Goal: Task Accomplishment & Management: Use online tool/utility

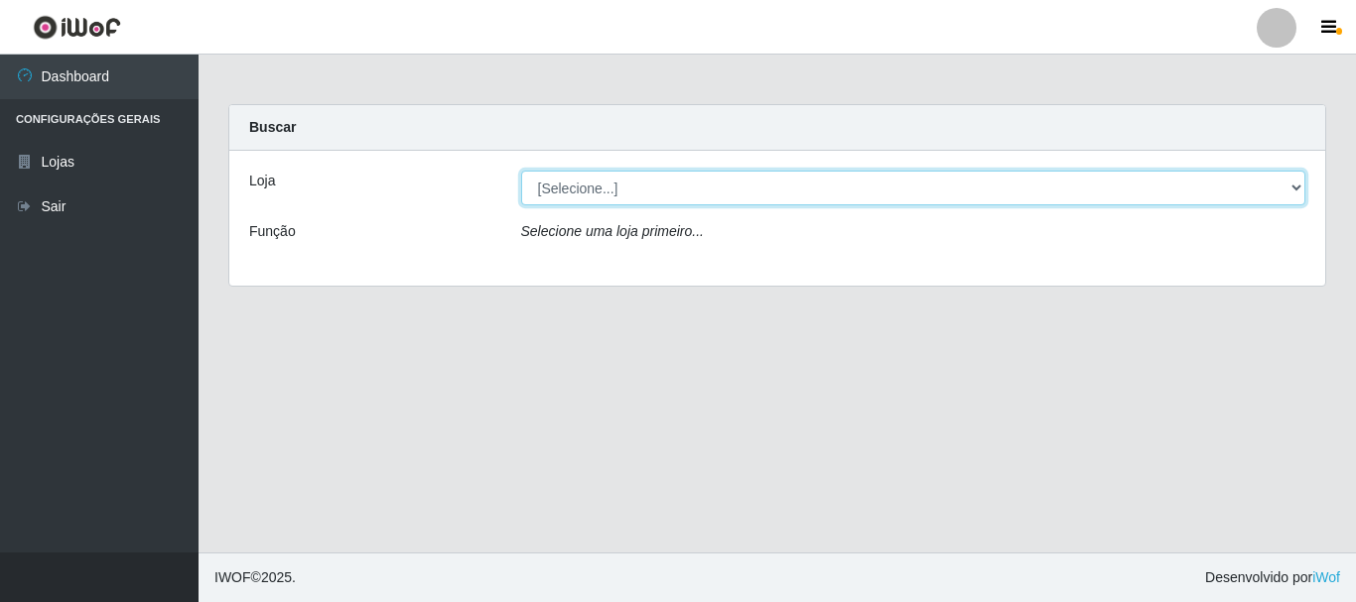
click at [701, 192] on select "[Selecione...] [GEOGRAPHIC_DATA] [GEOGRAPHIC_DATA]" at bounding box center [913, 188] width 785 height 35
select select "64"
click at [521, 171] on select "[Selecione...] [GEOGRAPHIC_DATA] [GEOGRAPHIC_DATA]" at bounding box center [913, 188] width 785 height 35
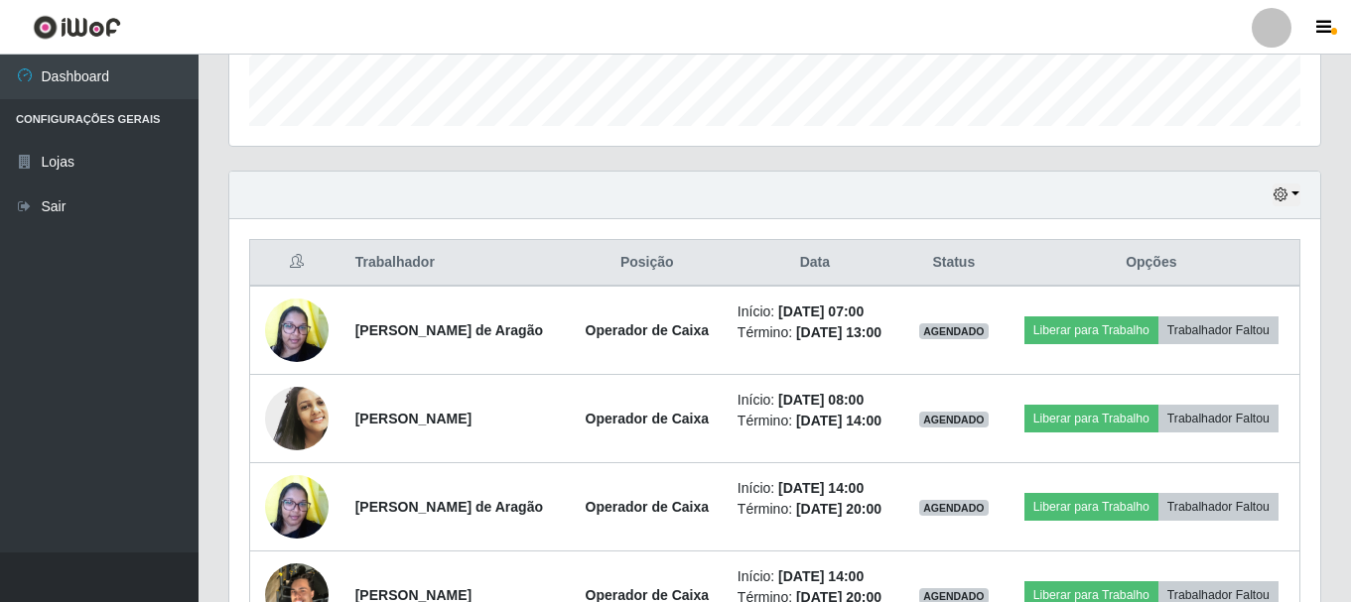
scroll to position [683, 0]
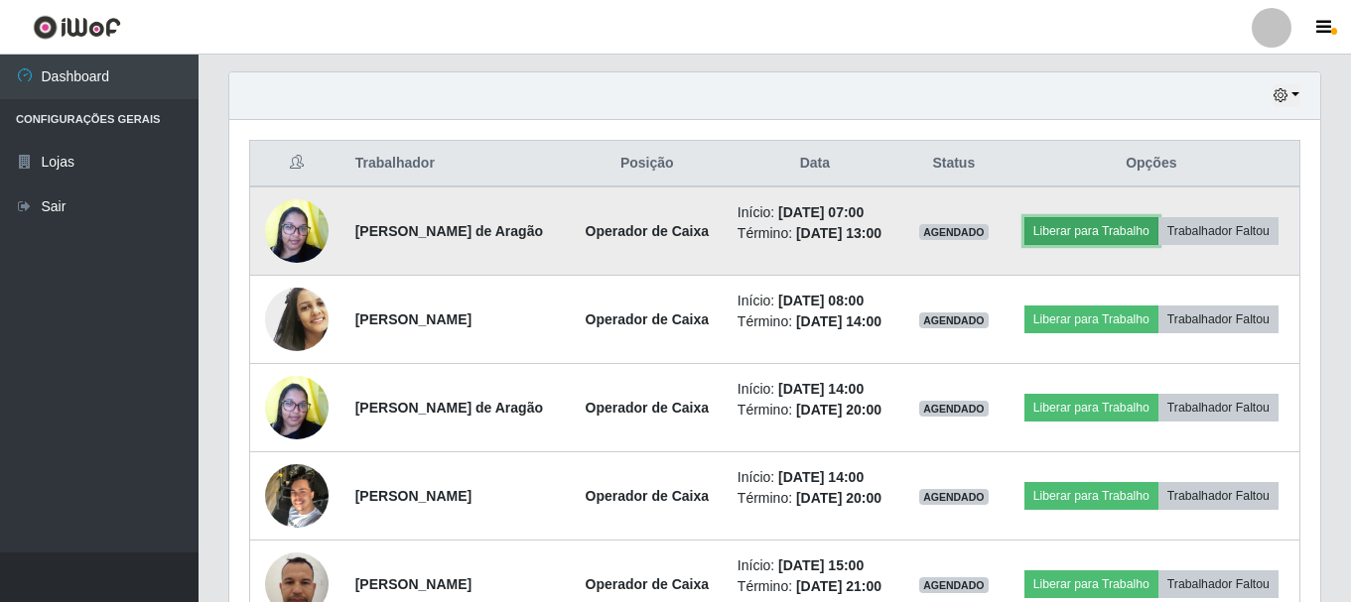
click at [1089, 231] on button "Liberar para Trabalho" at bounding box center [1091, 231] width 134 height 28
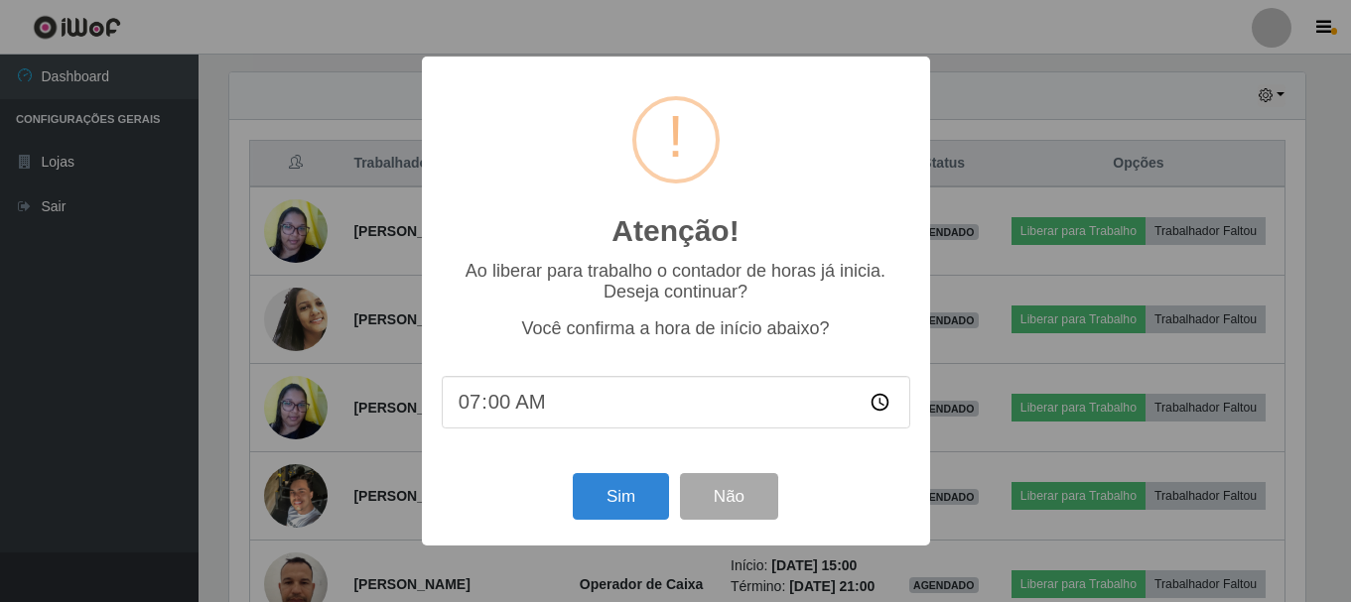
scroll to position [412, 1081]
click at [649, 498] on button "Sim" at bounding box center [623, 496] width 96 height 47
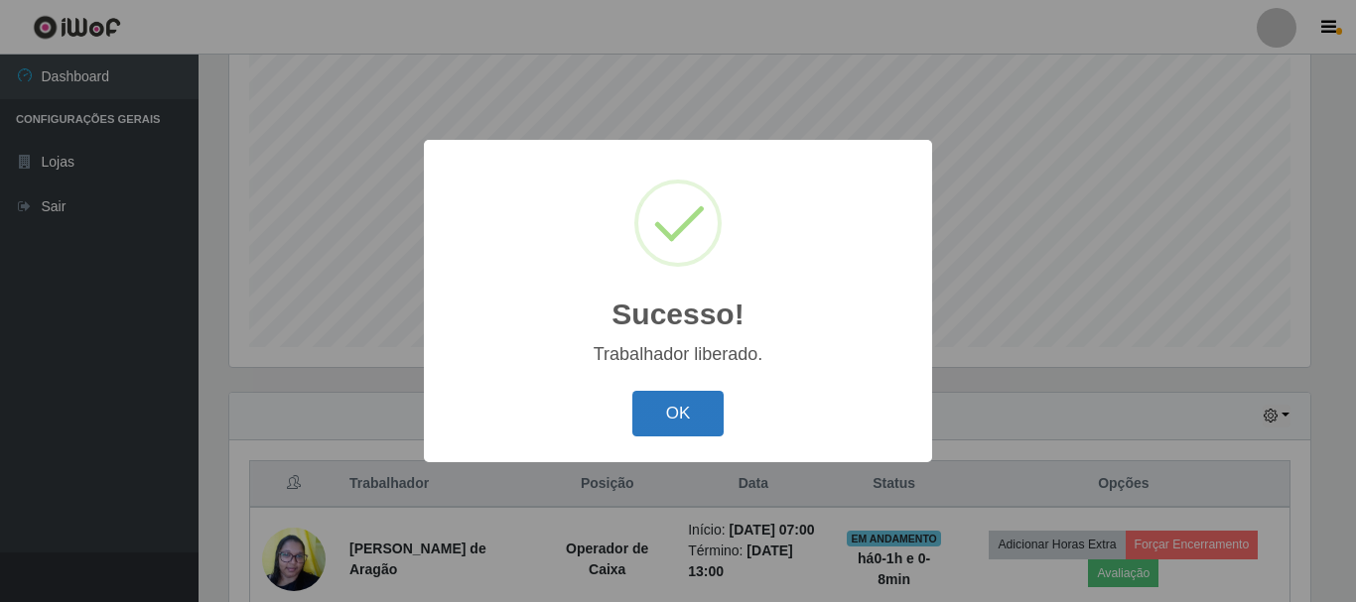
click at [721, 399] on button "OK" at bounding box center [678, 414] width 92 height 47
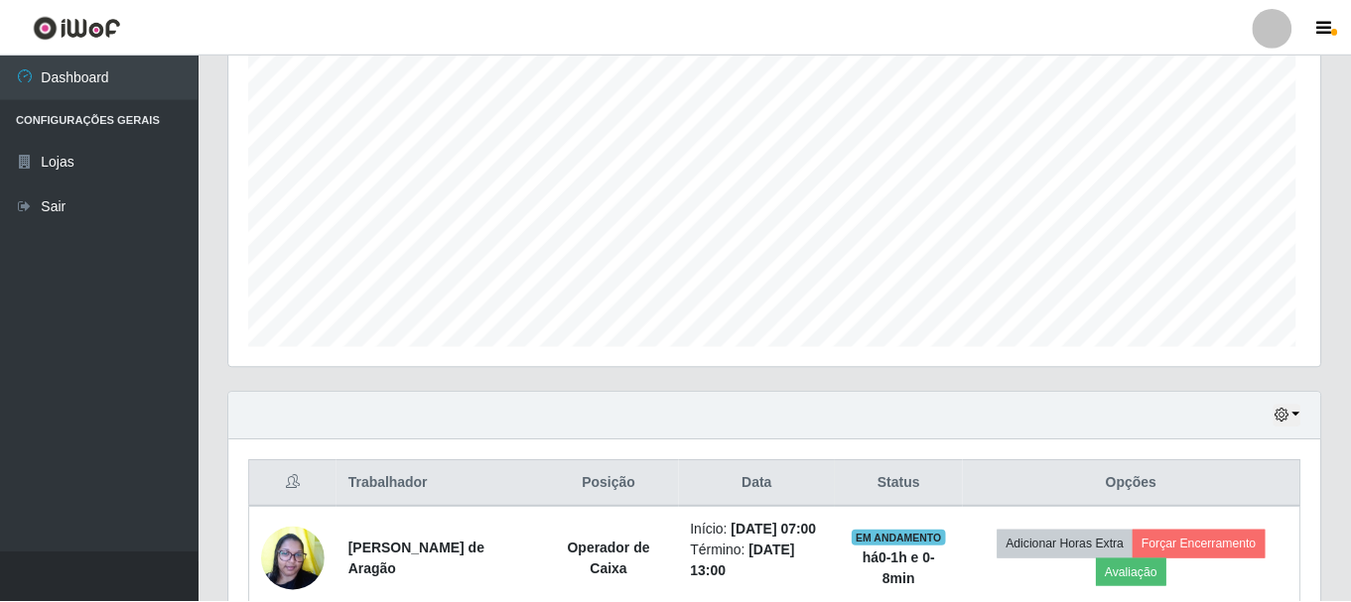
scroll to position [412, 1091]
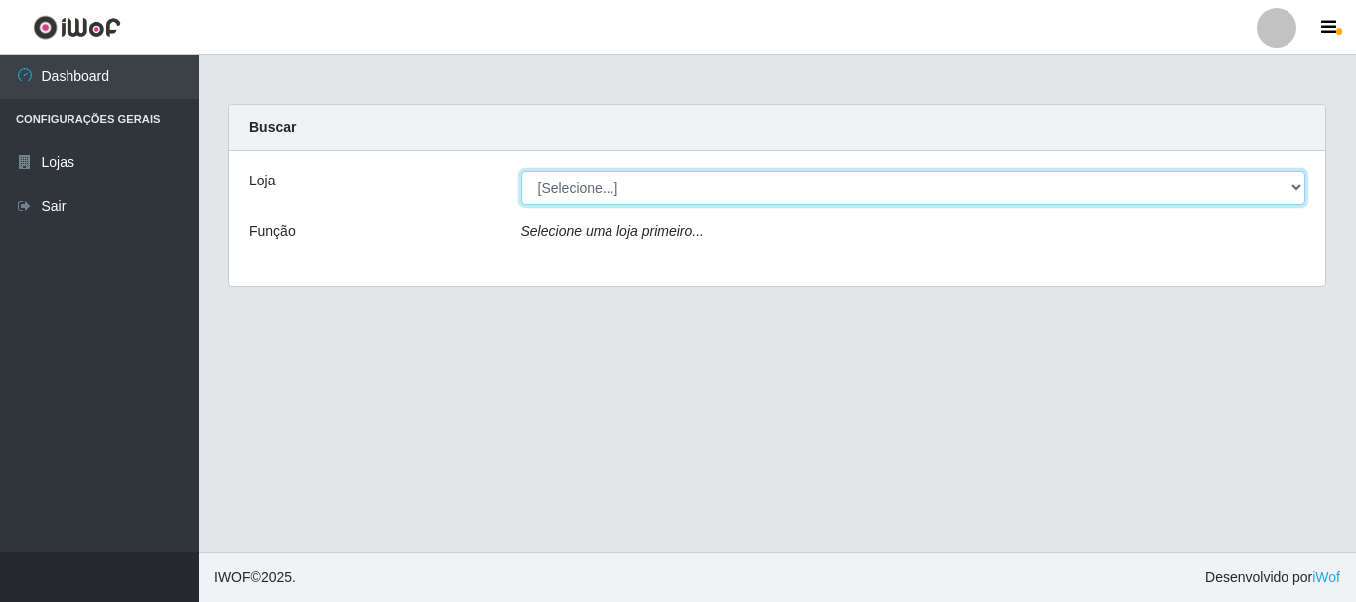
click at [1293, 182] on select "[Selecione...] [GEOGRAPHIC_DATA] [GEOGRAPHIC_DATA]" at bounding box center [913, 188] width 785 height 35
select select "64"
click at [521, 171] on select "[Selecione...] [GEOGRAPHIC_DATA] [GEOGRAPHIC_DATA]" at bounding box center [913, 188] width 785 height 35
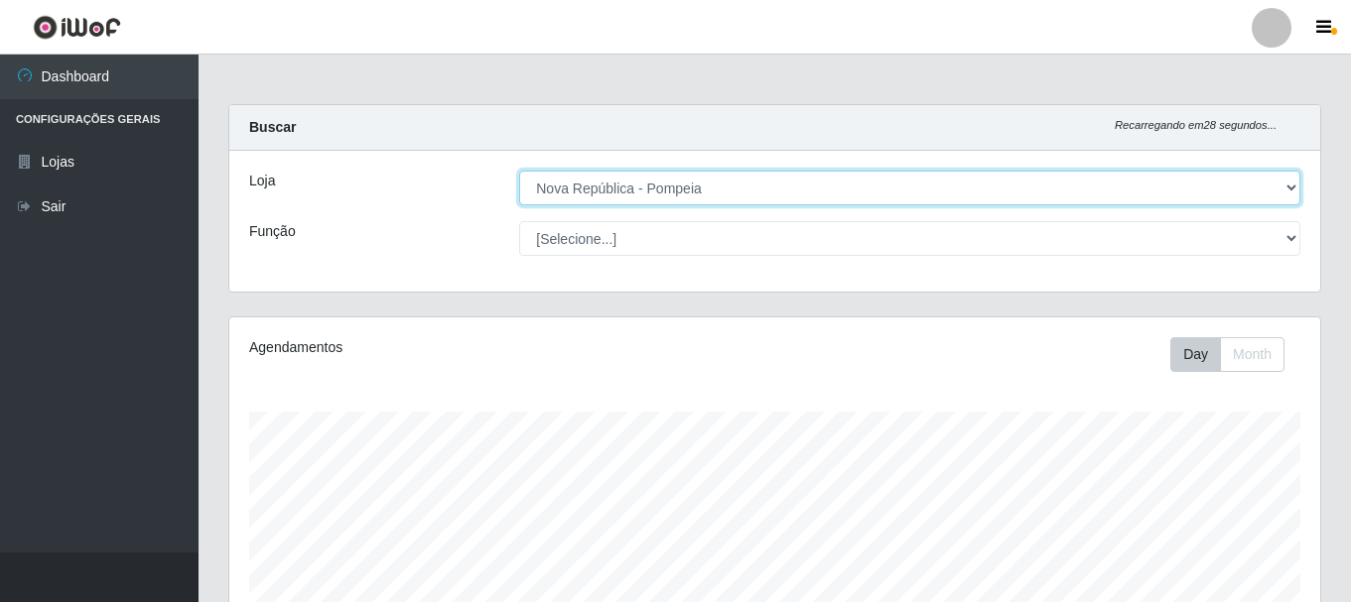
scroll to position [412, 1091]
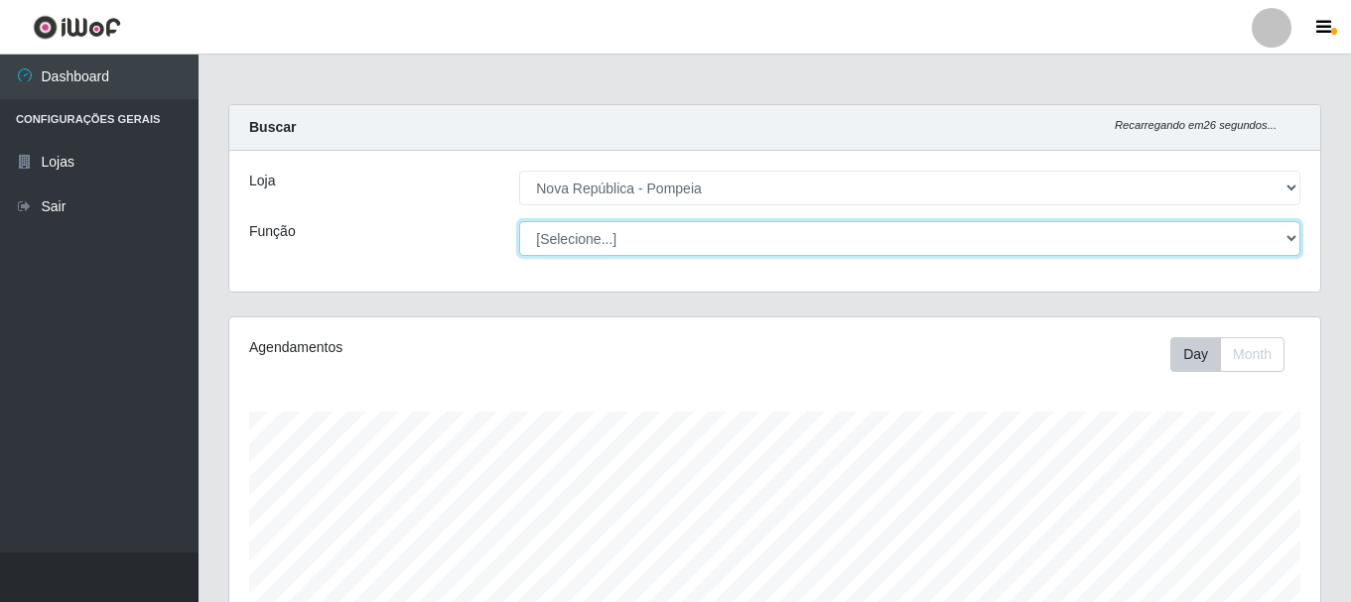
click at [1291, 235] on select "[Selecione...] Balconista Operador de Caixa Recepcionista Repositor" at bounding box center [909, 238] width 781 height 35
select select "22"
click at [519, 221] on select "[Selecione...] Balconista Operador de Caixa Recepcionista Repositor" at bounding box center [909, 238] width 781 height 35
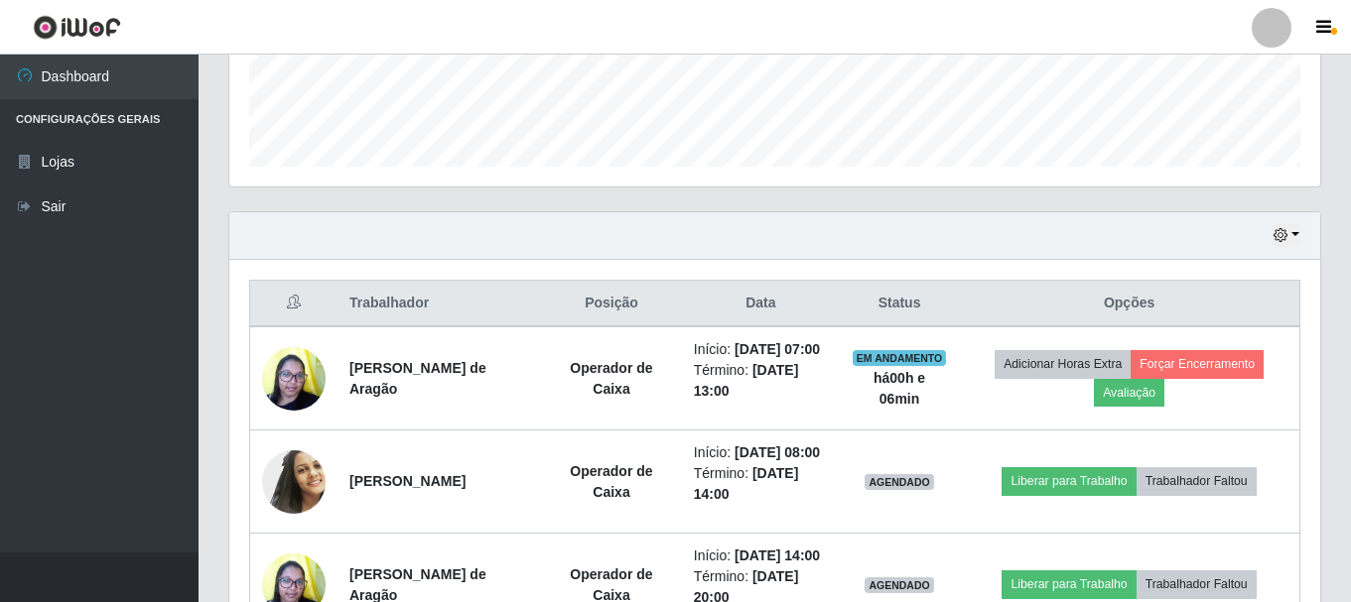
scroll to position [519, 0]
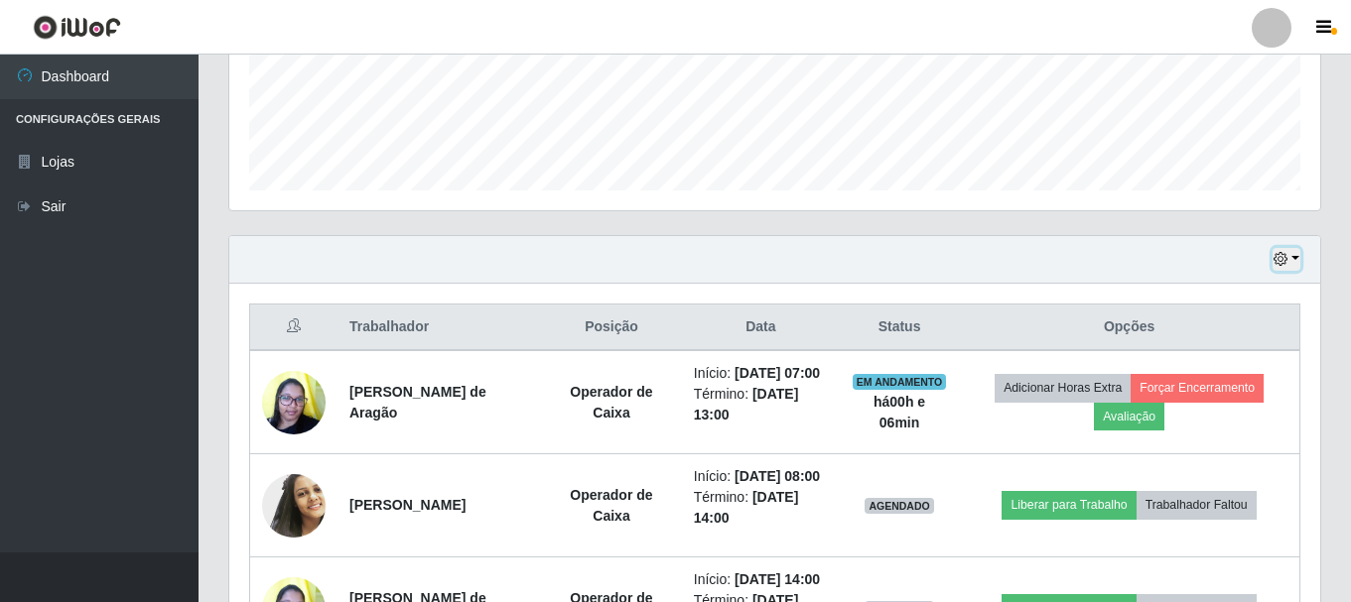
click at [1291, 256] on button "button" at bounding box center [1286, 259] width 28 height 23
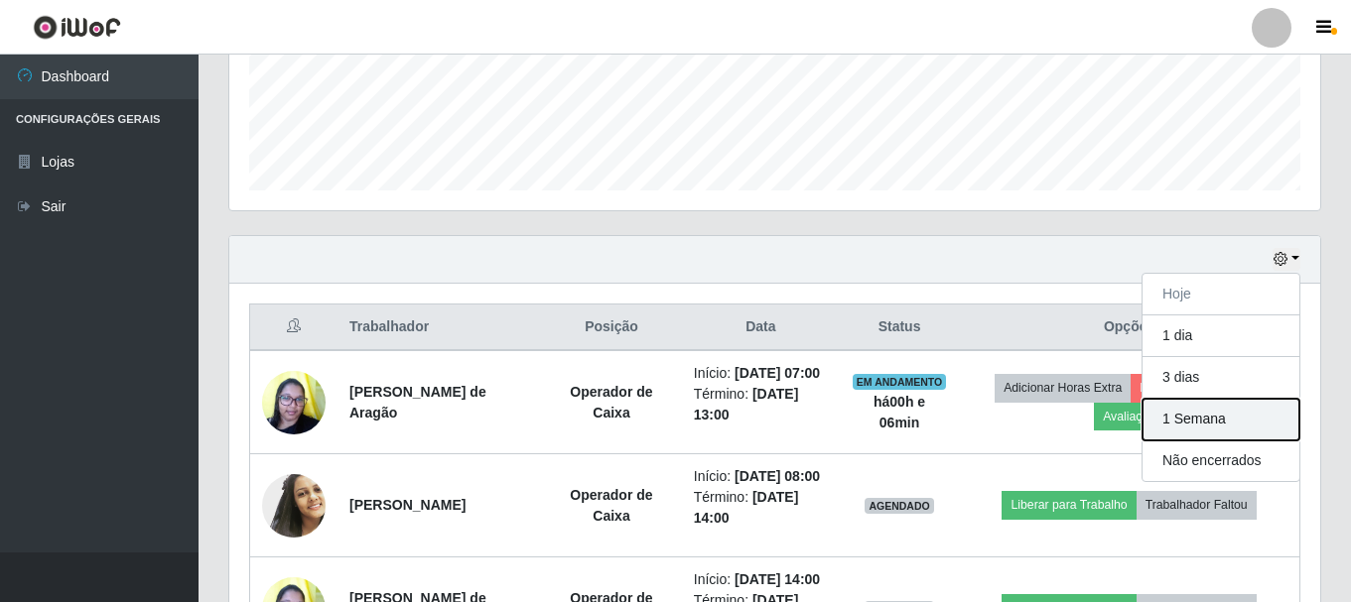
click at [1207, 413] on button "1 Semana" at bounding box center [1220, 420] width 157 height 42
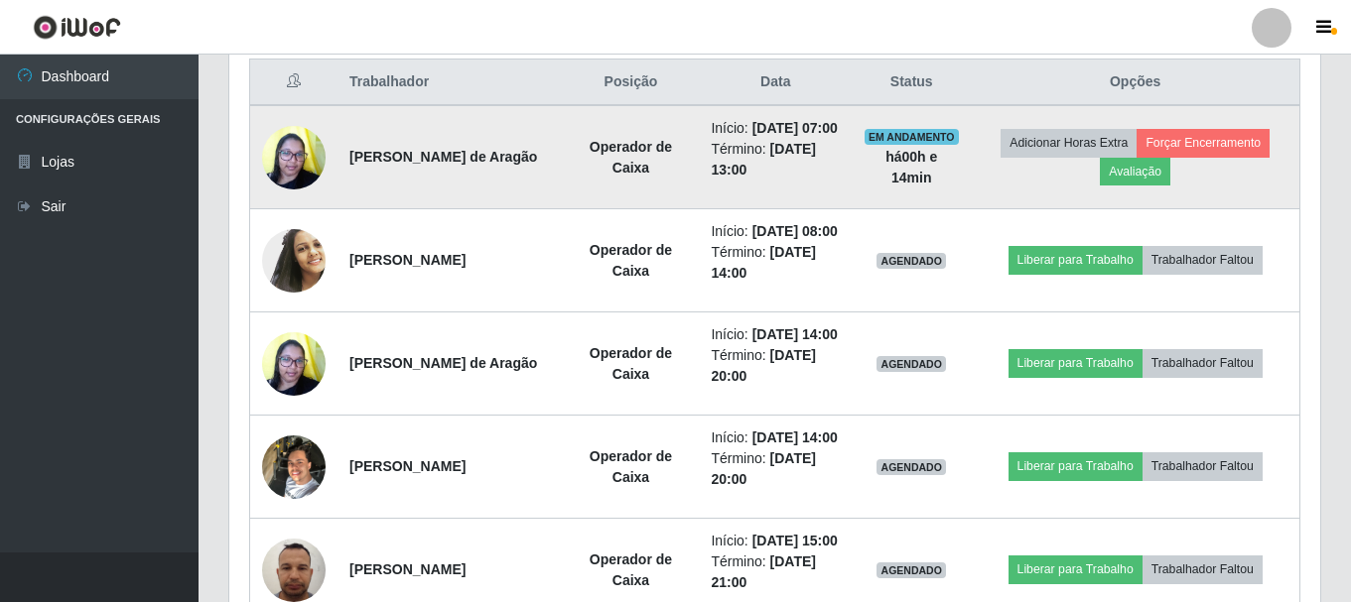
scroll to position [992, 0]
